Goal: Information Seeking & Learning: Learn about a topic

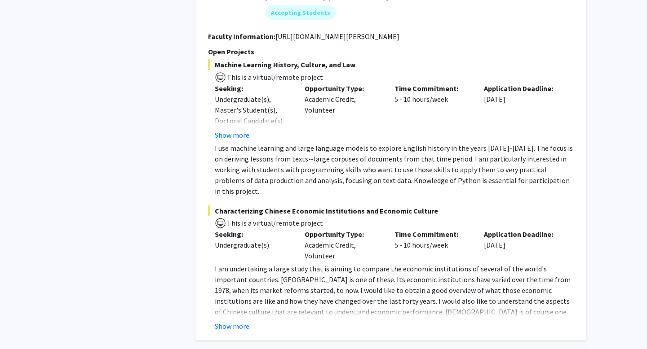
scroll to position [2377, 0]
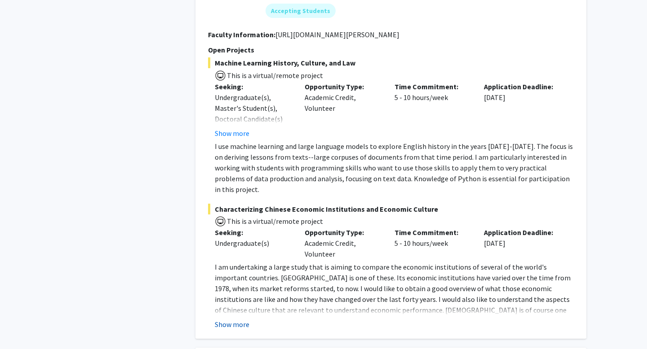
click at [229, 319] on button "Show more" at bounding box center [232, 324] width 35 height 11
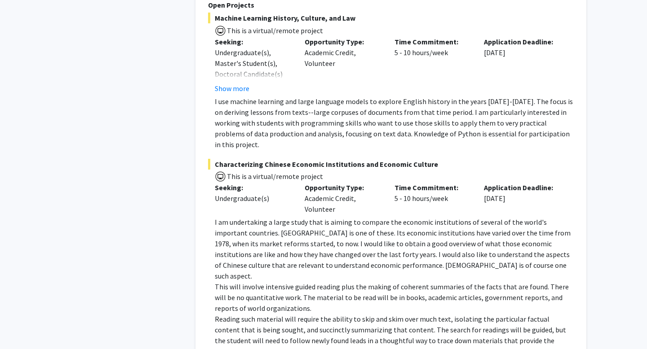
scroll to position [2395, 0]
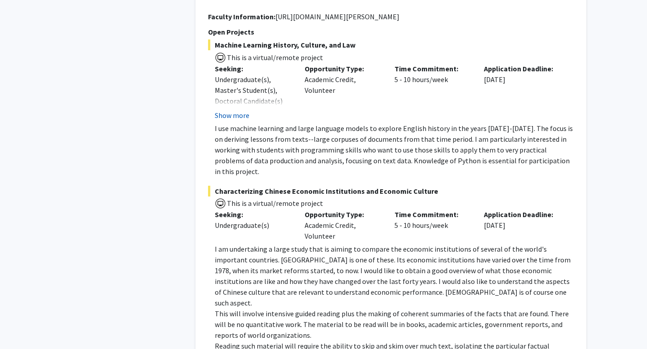
click at [230, 110] on button "Show more" at bounding box center [232, 115] width 35 height 11
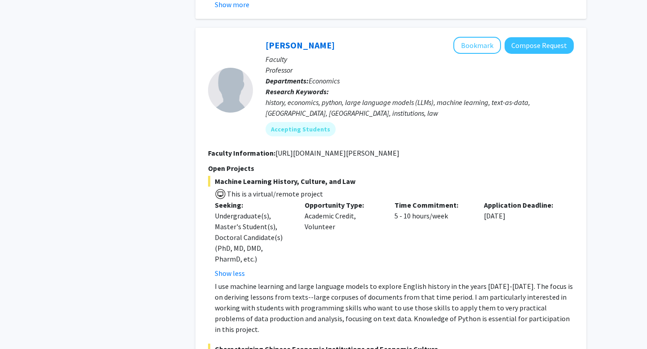
scroll to position [2258, 0]
click at [295, 40] on link "[PERSON_NAME]" at bounding box center [299, 45] width 69 height 11
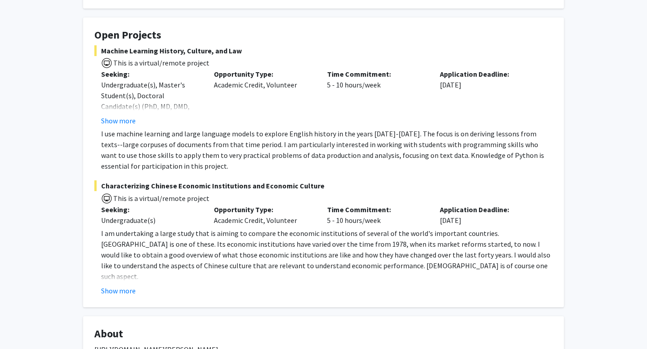
scroll to position [142, 0]
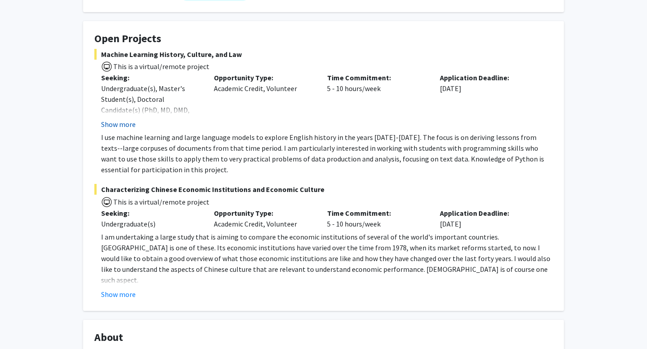
click at [126, 120] on button "Show more" at bounding box center [118, 124] width 35 height 11
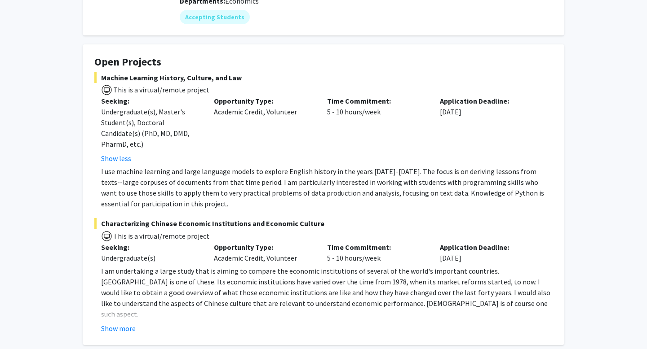
scroll to position [118, 0]
click at [123, 330] on button "Show more" at bounding box center [118, 329] width 35 height 11
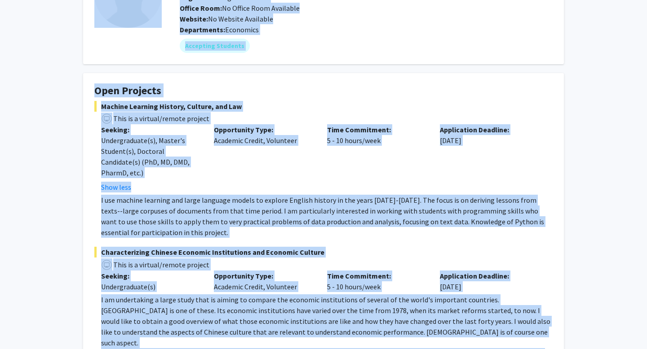
scroll to position [0, 0]
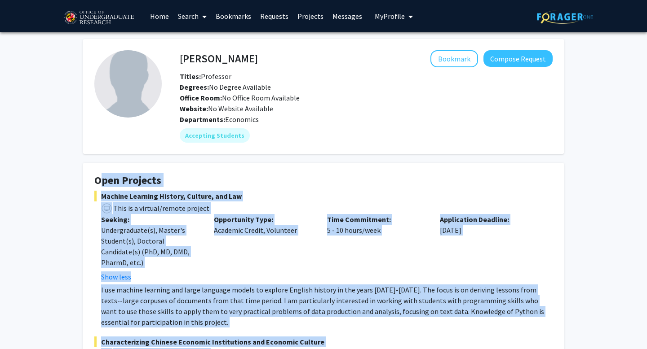
drag, startPoint x: 356, startPoint y: 213, endPoint x: 90, endPoint y: 181, distance: 267.3
click at [90, 181] on fg-card "Open Projects Machine Learning History, Culture, and Law This is a virtual/remo…" at bounding box center [323, 351] width 481 height 376
copy fg-card "Open Projects Machine Learning History, Culture, and Law This is a virtual/remo…"
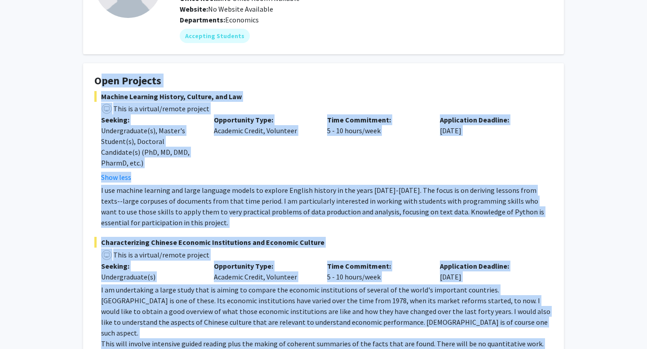
click at [150, 226] on p "I use machine learning and large language models to explore English history in …" at bounding box center [326, 206] width 451 height 43
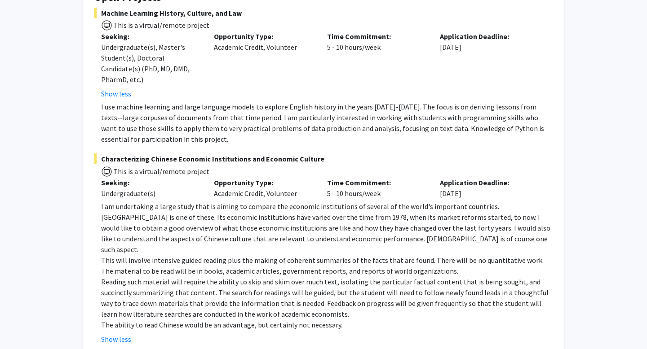
scroll to position [185, 0]
